Goal: Transaction & Acquisition: Purchase product/service

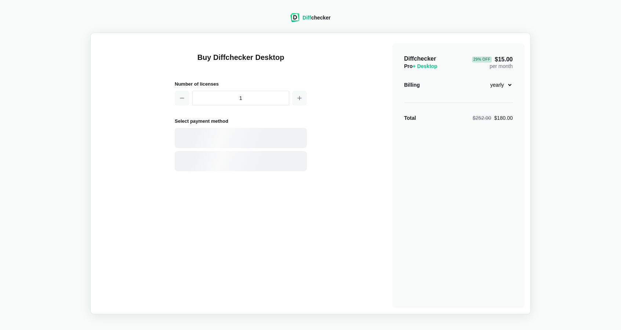
click at [555, 89] on div "Diff checker Buy Diffchecker Desktop Number of licenses 1 Select payment method…" at bounding box center [310, 159] width 613 height 310
click at [510, 86] on select "monthly yearly" at bounding box center [498, 85] width 32 height 12
click at [482, 79] on select "monthly yearly" at bounding box center [498, 85] width 32 height 12
click at [219, 136] on div "Card" at bounding box center [253, 137] width 99 height 7
select select "United States"
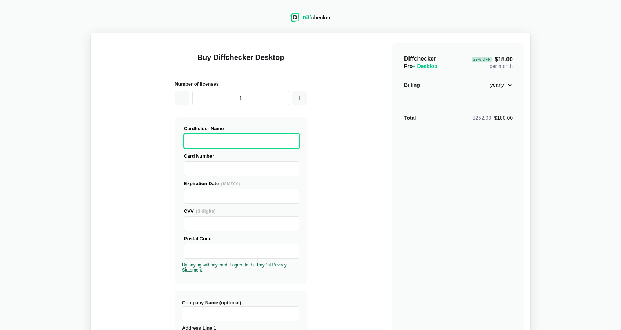
click at [371, 185] on div "Buy Diffchecker Desktop Number of licenses 1 Visa MasterCard Union Pay American…" at bounding box center [311, 280] width 428 height 483
click at [185, 100] on button "button" at bounding box center [182, 98] width 15 height 15
click at [398, 176] on div "Diffchecker Pro + Desktop 29 % Off $15.00 per month Billing monthly yearly Tota…" at bounding box center [459, 282] width 132 height 478
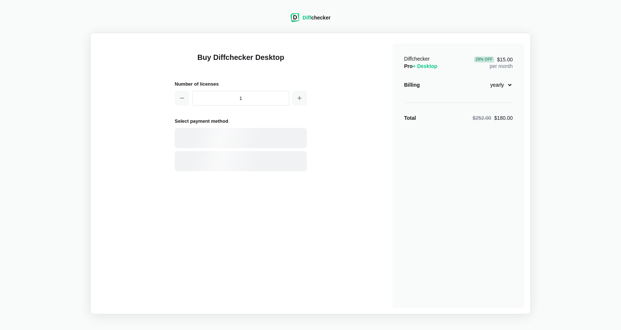
select select "desktop-yearly-180"
click at [216, 160] on font "PayPal" at bounding box center [211, 161] width 17 height 6
